Goal: Information Seeking & Learning: Learn about a topic

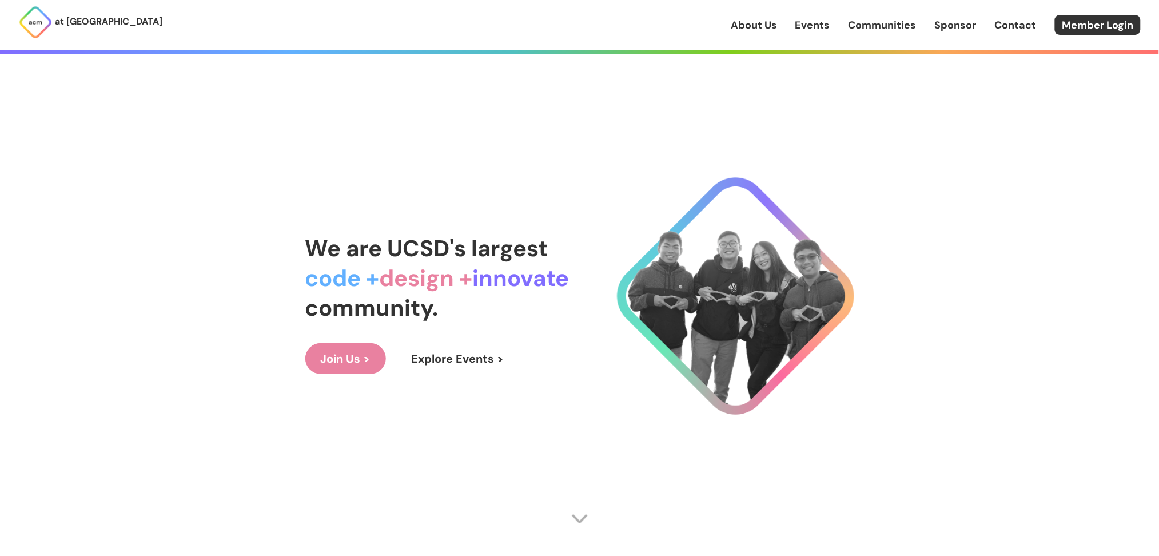
click at [814, 30] on link "Events" at bounding box center [812, 25] width 35 height 15
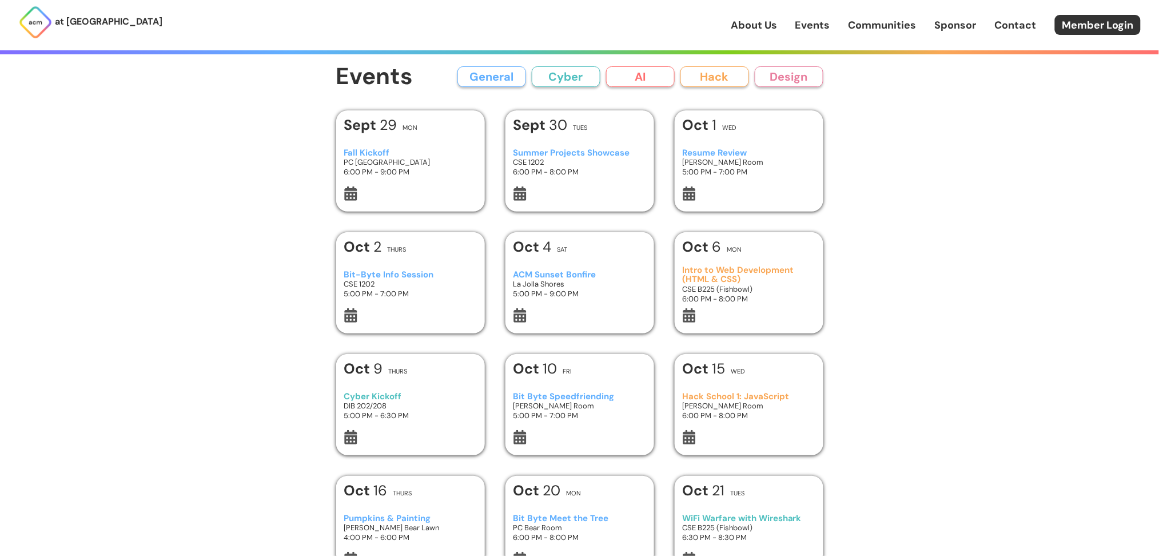
click at [640, 80] on button "AI" at bounding box center [640, 76] width 69 height 21
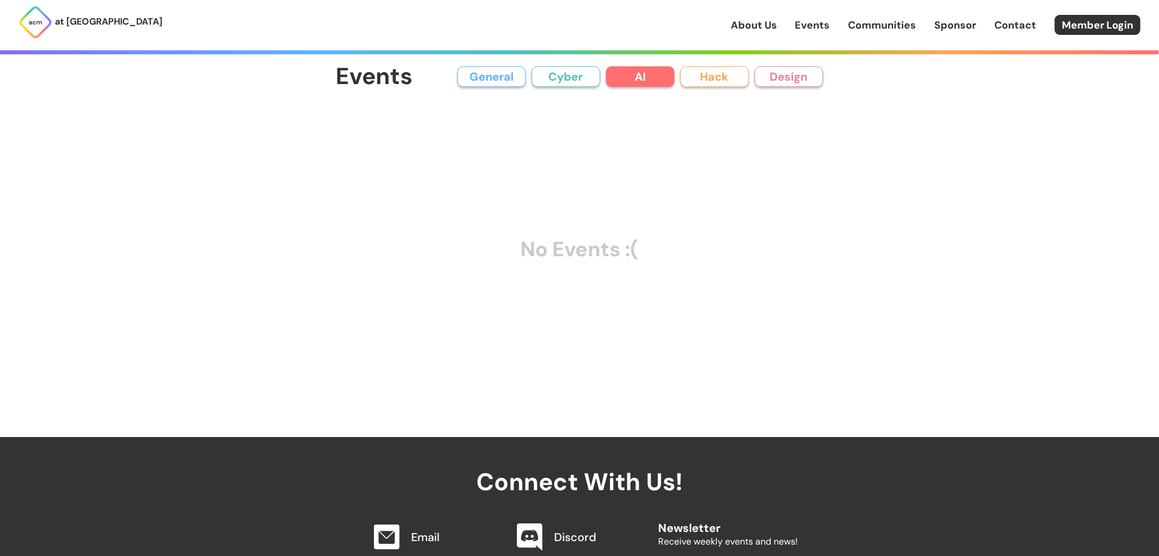
click at [553, 74] on button "Cyber" at bounding box center [566, 76] width 69 height 21
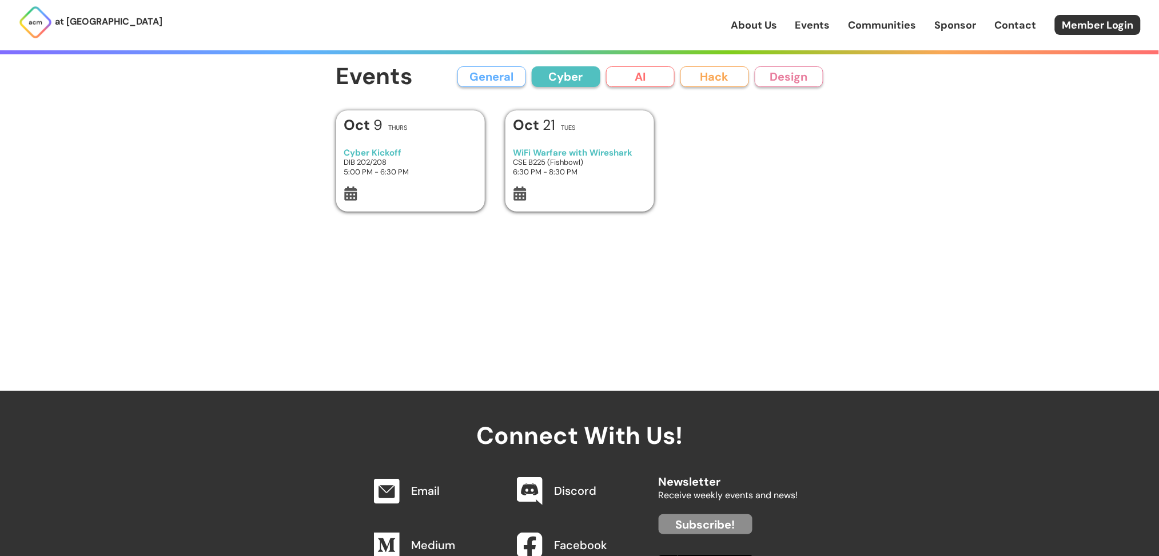
click at [432, 128] on div "[DATE] Thurs" at bounding box center [410, 128] width 133 height 21
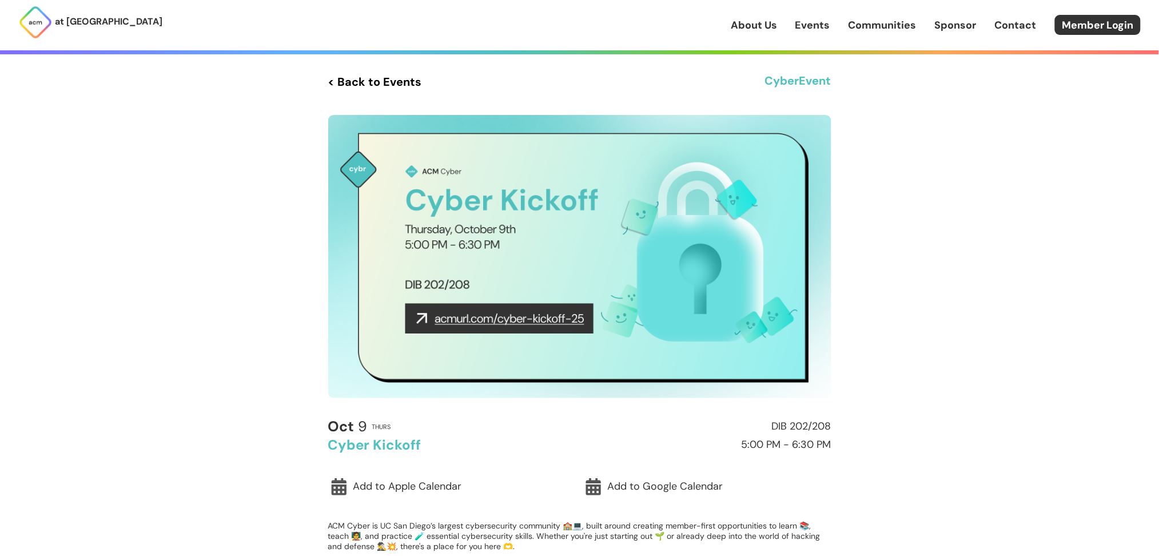
click at [357, 85] on link "< Back to Events" at bounding box center [375, 81] width 94 height 21
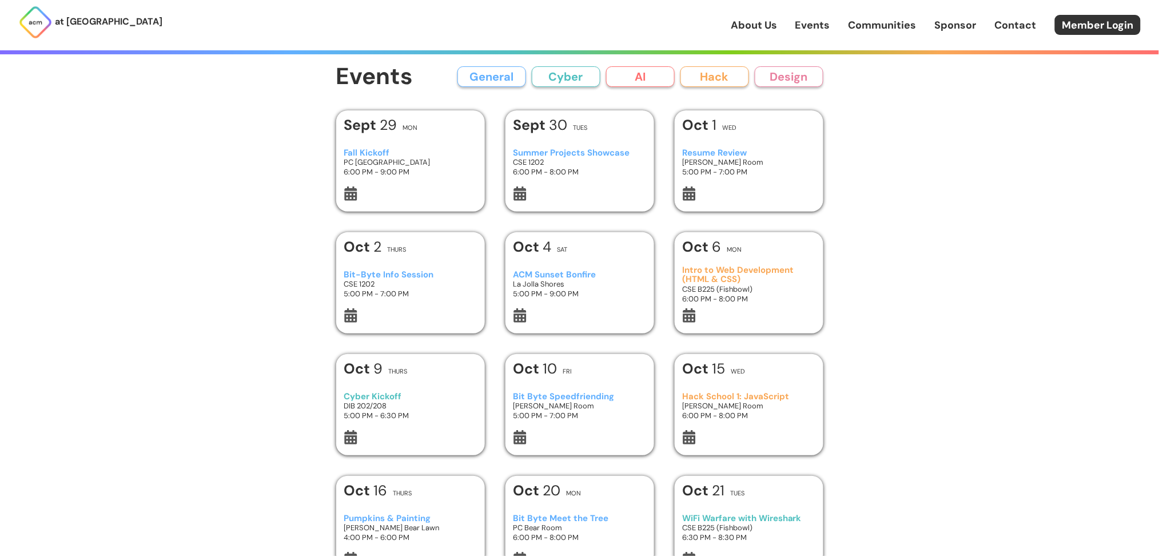
click at [592, 156] on h3 "Summer Projects Showcase" at bounding box center [579, 153] width 133 height 10
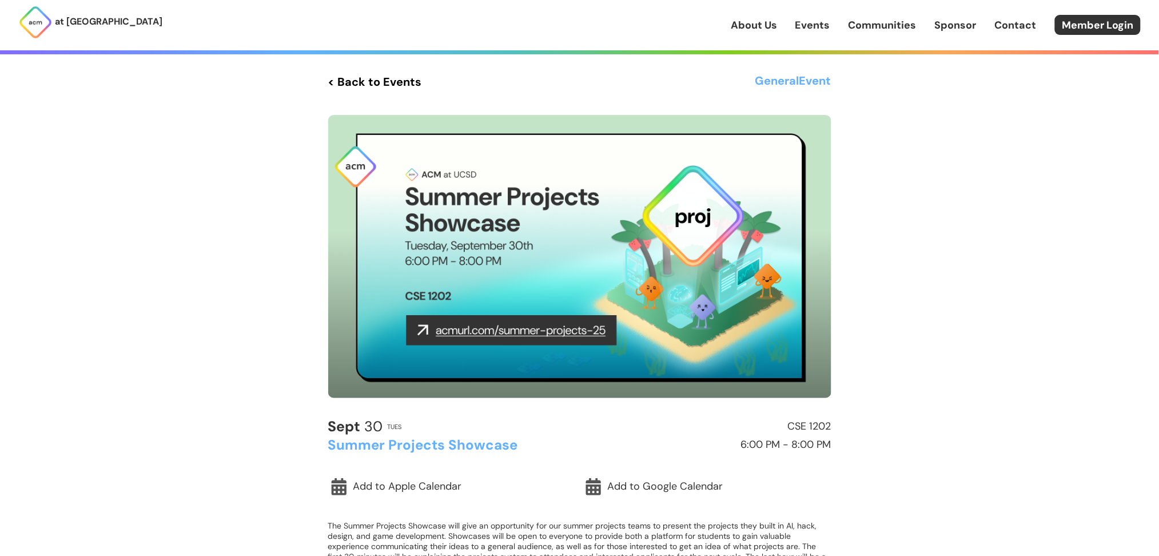
click at [349, 86] on link "< Back to Events" at bounding box center [375, 81] width 94 height 21
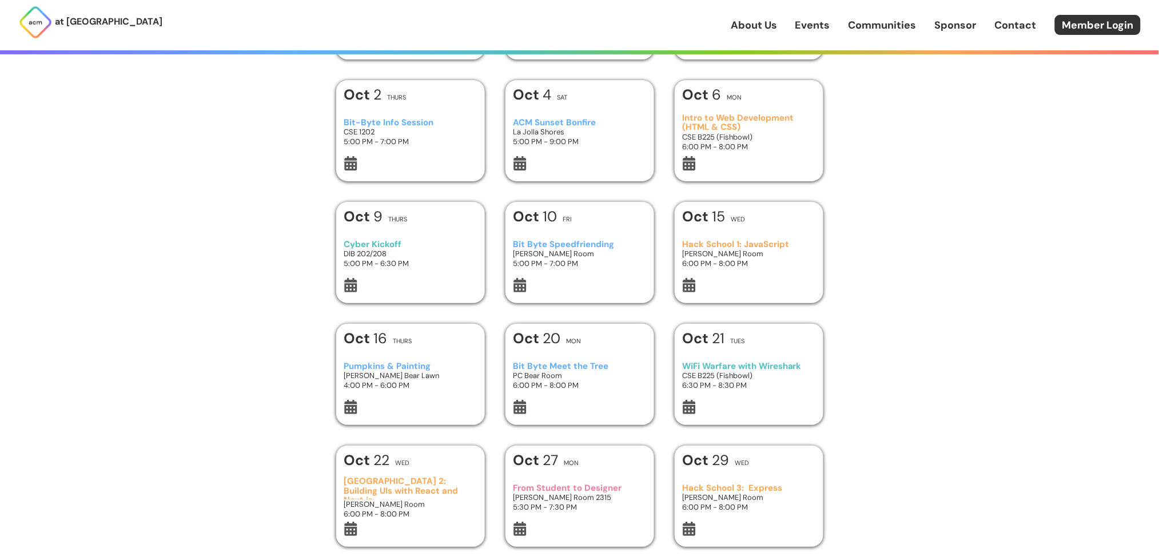
click at [568, 166] on div at bounding box center [579, 164] width 133 height 17
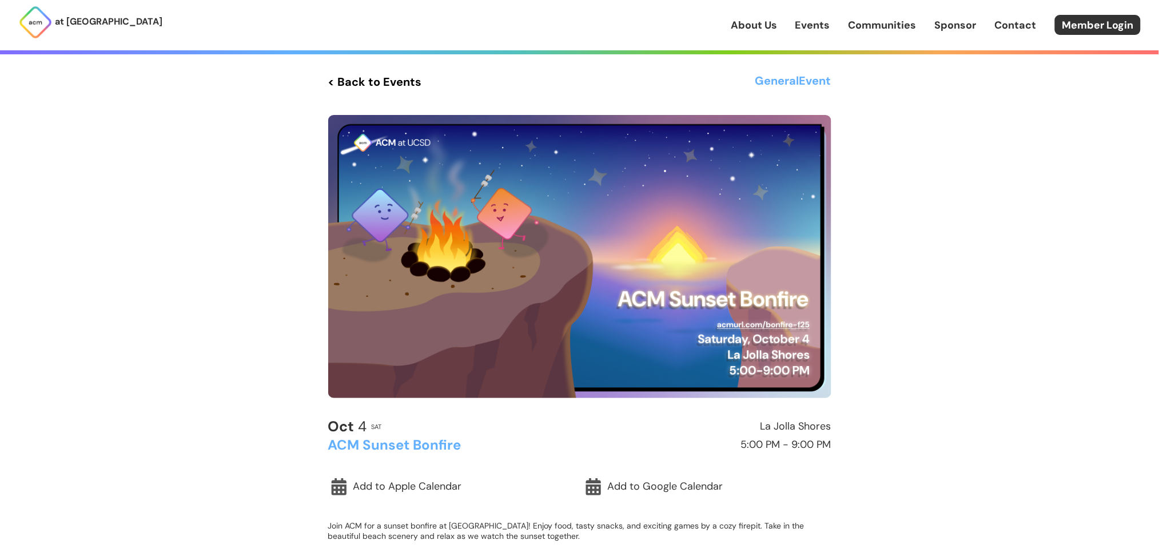
click at [334, 83] on link "< Back to Events" at bounding box center [375, 81] width 94 height 21
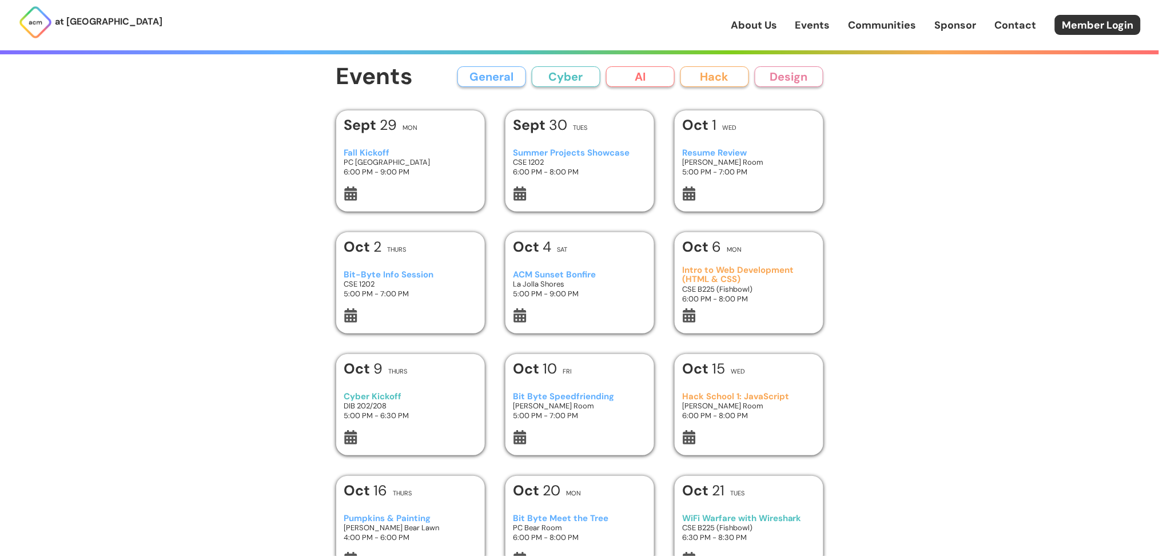
click at [647, 69] on button "AI" at bounding box center [640, 76] width 69 height 21
